Goal: Task Accomplishment & Management: Manage account settings

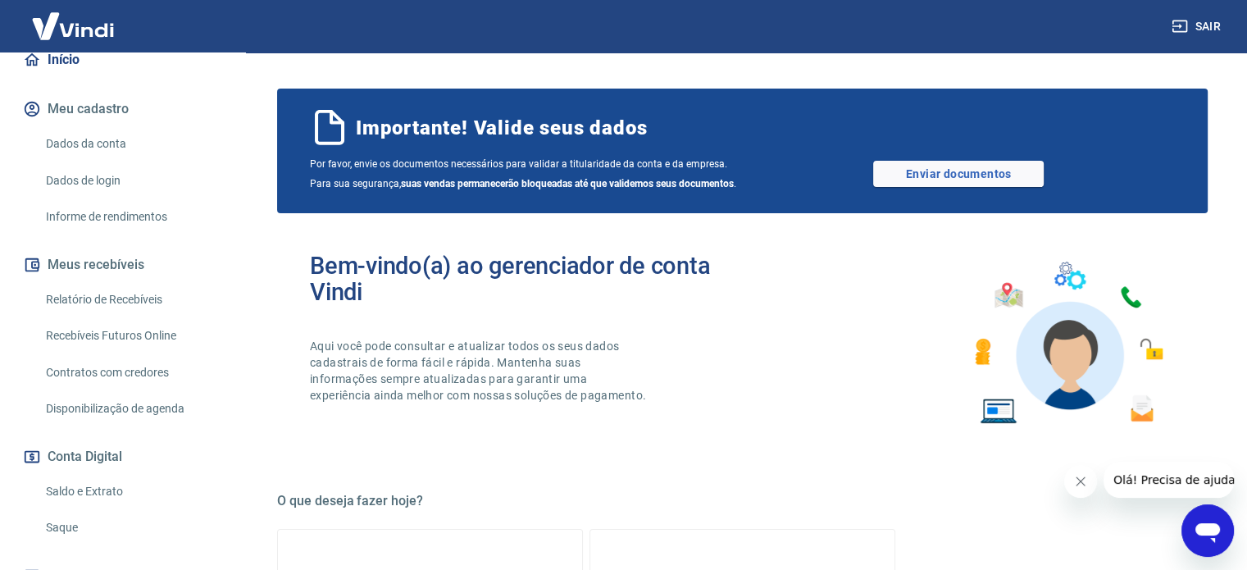
scroll to position [246, 0]
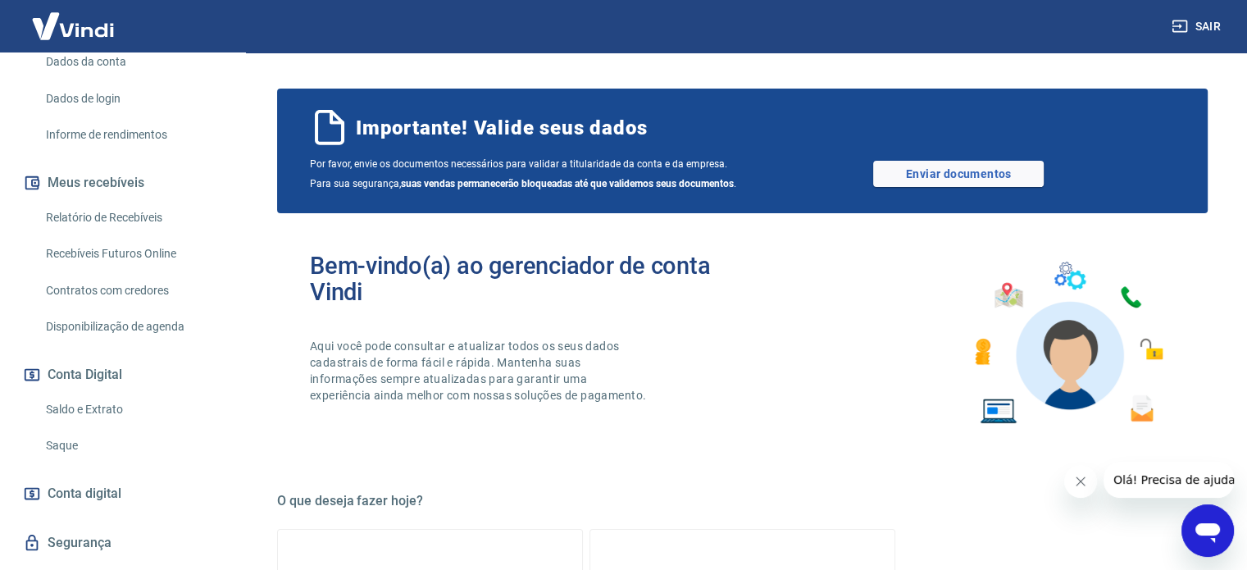
click at [116, 419] on link "Saldo e Extrato" at bounding box center [132, 410] width 186 height 34
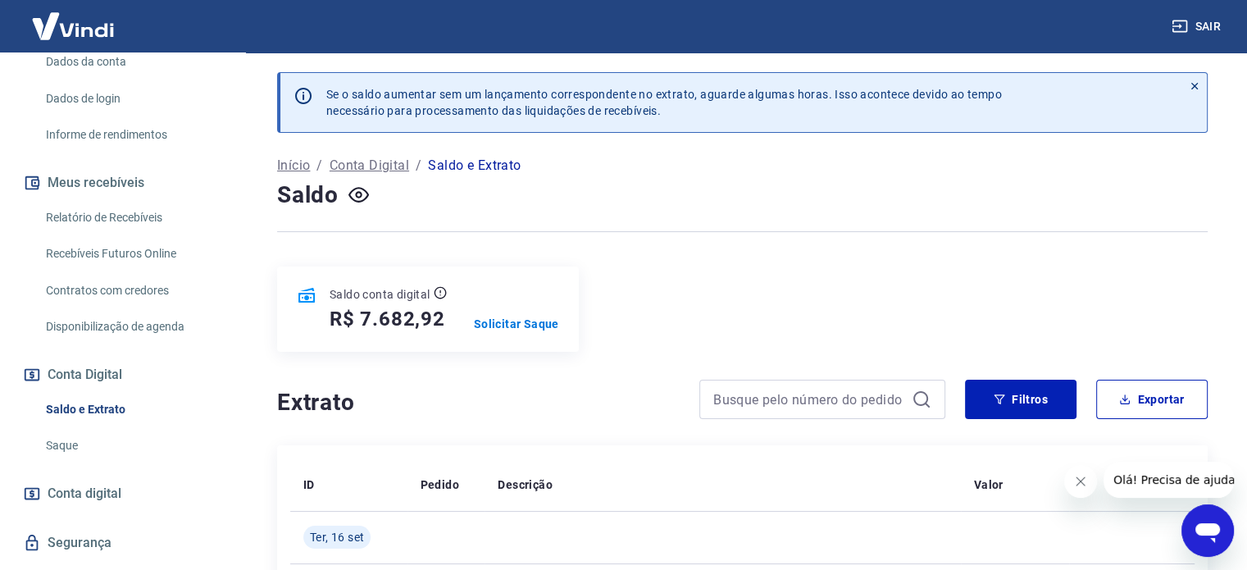
click at [92, 462] on link "Saque" at bounding box center [132, 446] width 186 height 34
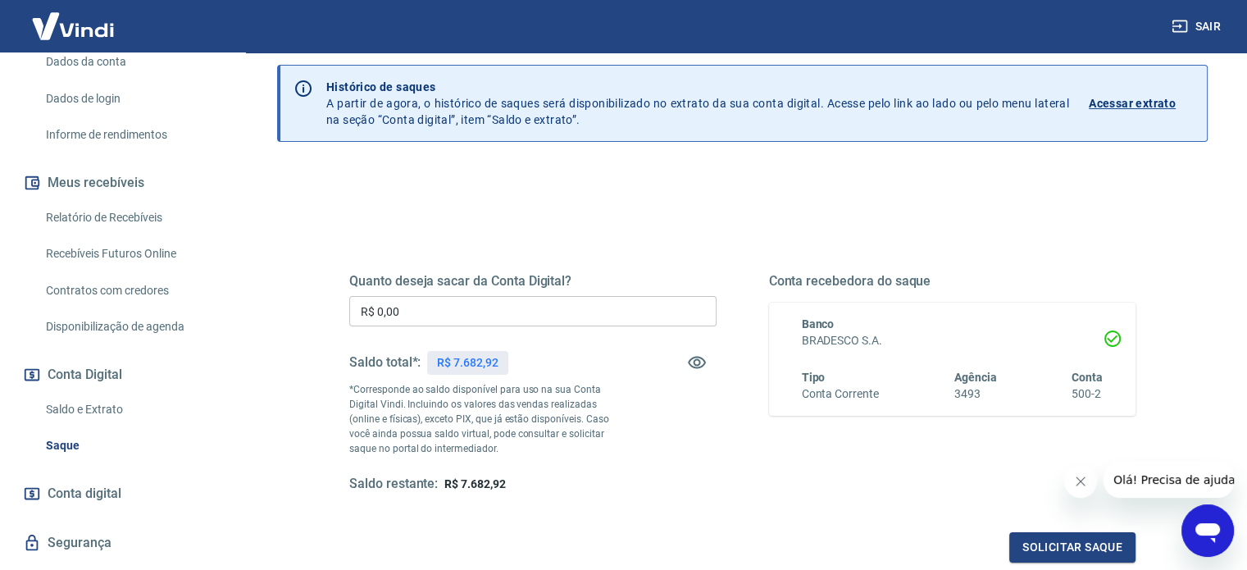
scroll to position [82, 0]
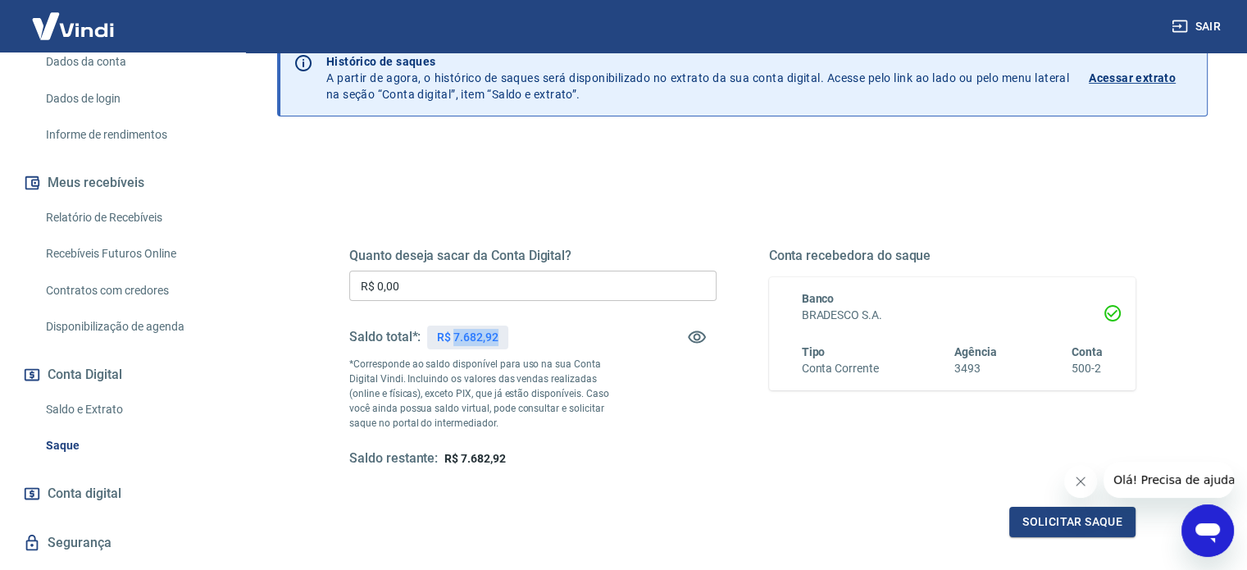
drag, startPoint x: 453, startPoint y: 335, endPoint x: 502, endPoint y: 336, distance: 48.4
click at [502, 336] on div "R$ 7.682,92" at bounding box center [467, 338] width 80 height 24
copy p "7.682,92"
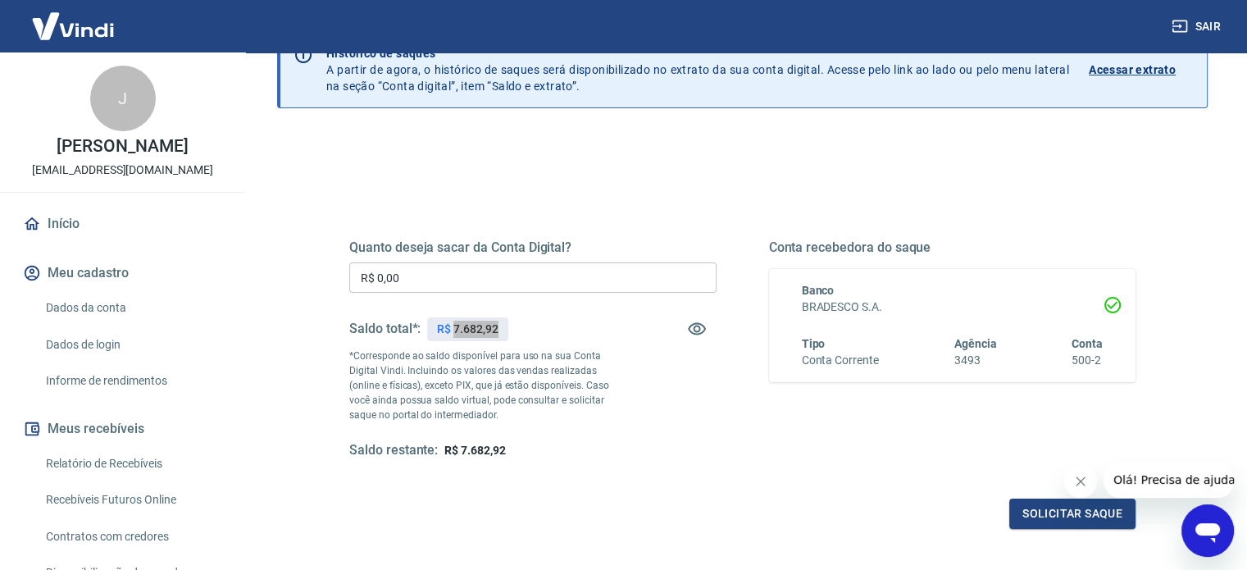
scroll to position [164, 0]
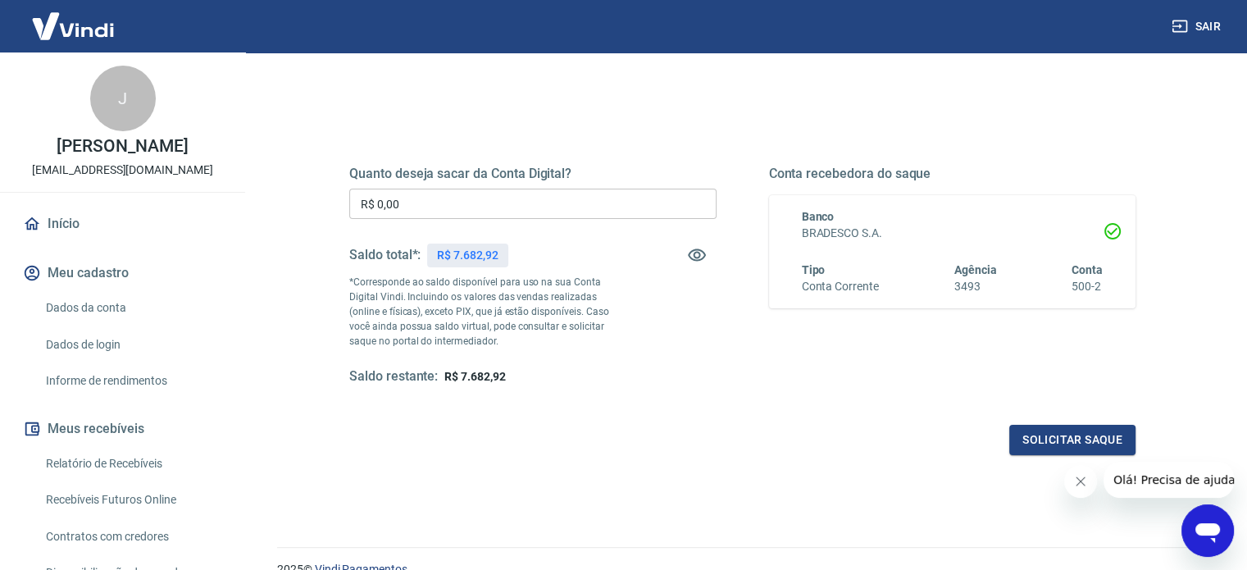
click at [699, 325] on div "Quanto deseja sacar da Conta Digital? R$ 0,00 ​ Saldo total*: R$ 7.682,92 *Corr…" at bounding box center [532, 276] width 367 height 220
